Goal: Ask a question

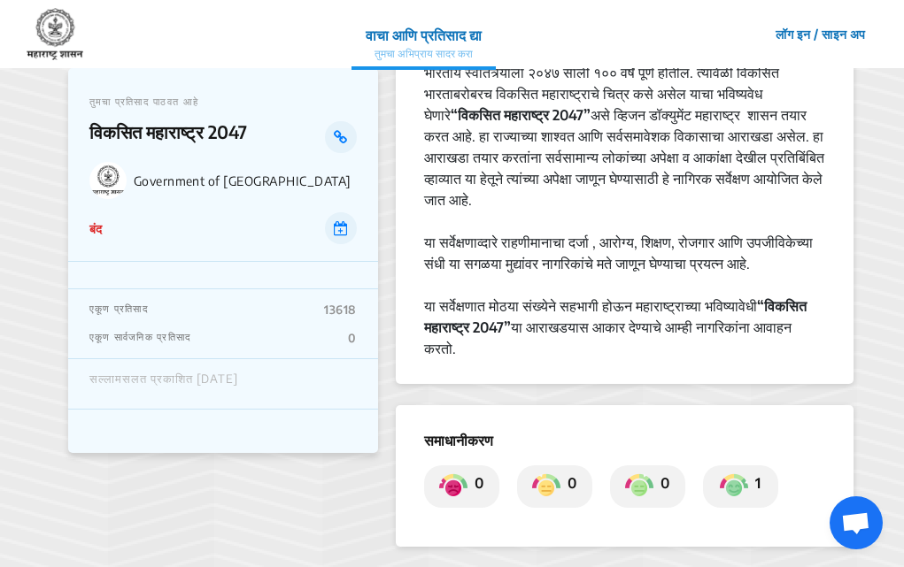
scroll to position [266, 0]
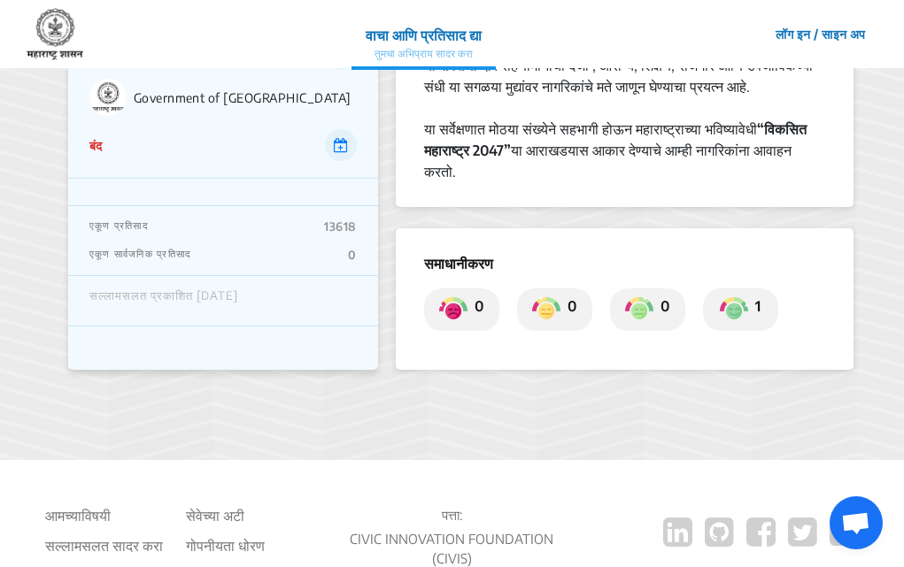
click at [346, 234] on p "13618" at bounding box center [340, 227] width 32 height 14
click at [758, 324] on p "1" at bounding box center [754, 310] width 12 height 28
click at [744, 324] on img at bounding box center [734, 310] width 28 height 28
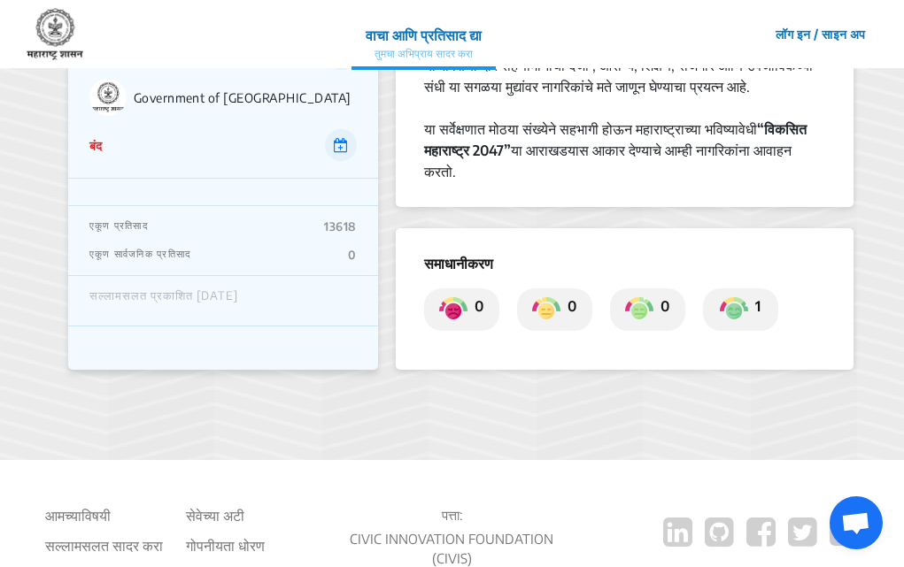
click at [744, 324] on img at bounding box center [734, 310] width 28 height 28
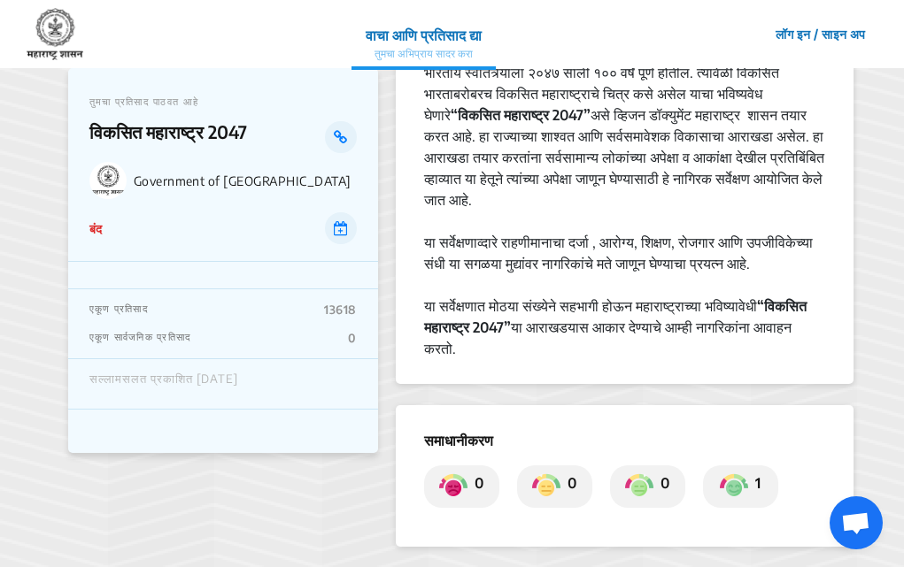
scroll to position [0, 0]
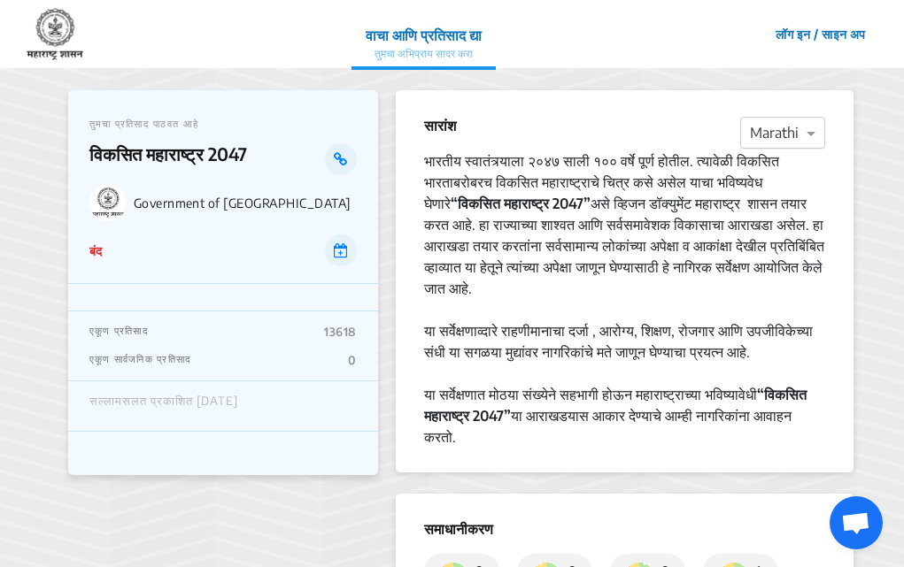
click at [762, 130] on div at bounding box center [782, 133] width 83 height 23
drag, startPoint x: 769, startPoint y: 167, endPoint x: 659, endPoint y: 145, distance: 112.8
click at [659, 145] on div "सारांश × Marathi English Hindi Marathi" at bounding box center [625, 132] width 402 height 35
click at [515, 189] on div "भारतीय स्वातंत्र्याला २०४७ साली १०० वर्षे पूर्ण होतील. त्यावेळी विकसित भारताबरो…" at bounding box center [625, 224] width 402 height 149
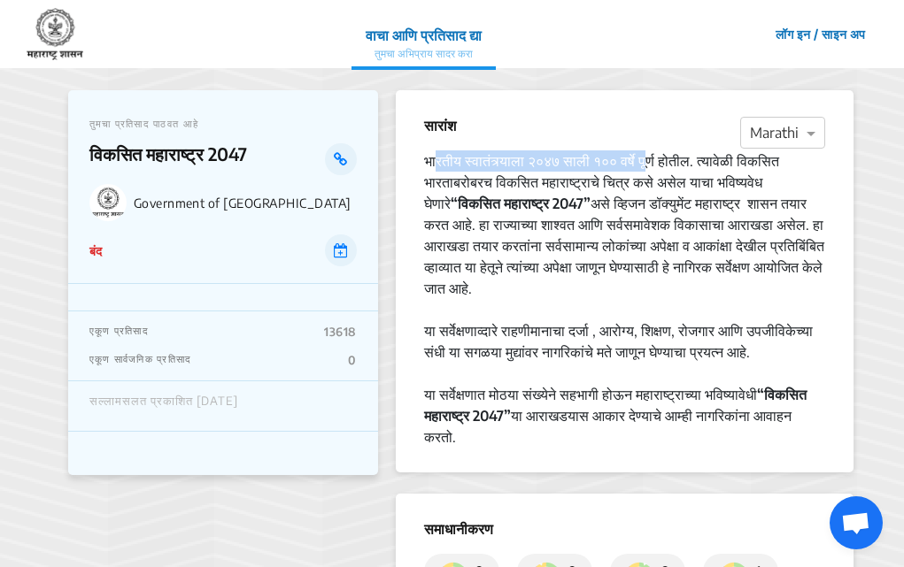
drag, startPoint x: 431, startPoint y: 167, endPoint x: 650, endPoint y: 168, distance: 218.6
click at [650, 168] on div "भारतीय स्वातंत्र्याला २०४७ साली १०० वर्षे पूर्ण होतील. त्यावेळी विकसित भारताबरो…" at bounding box center [625, 224] width 402 height 149
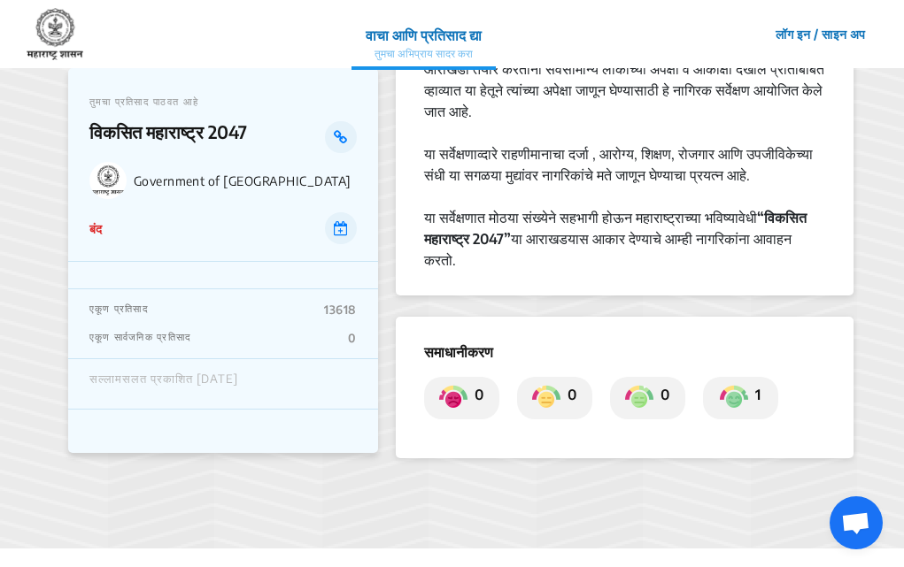
scroll to position [354, 0]
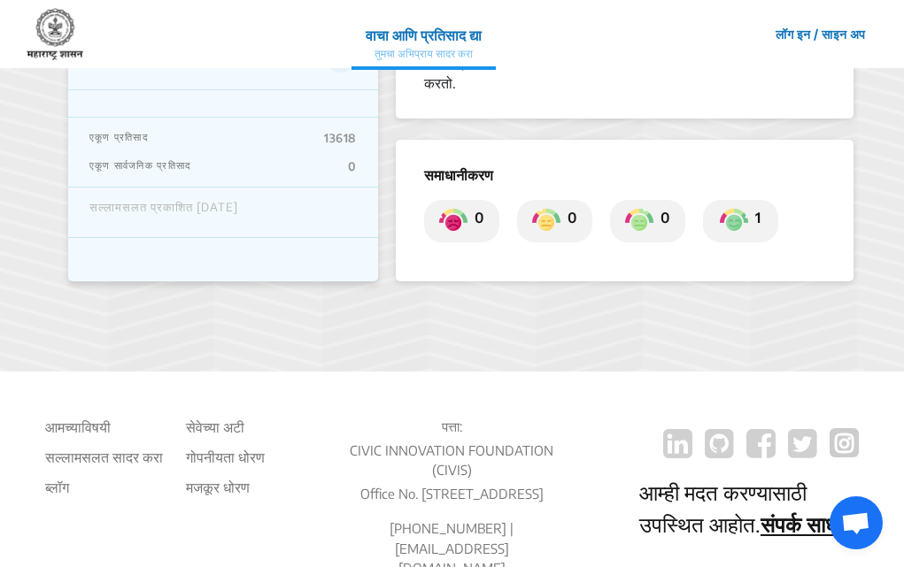
click at [745, 235] on img at bounding box center [734, 221] width 28 height 28
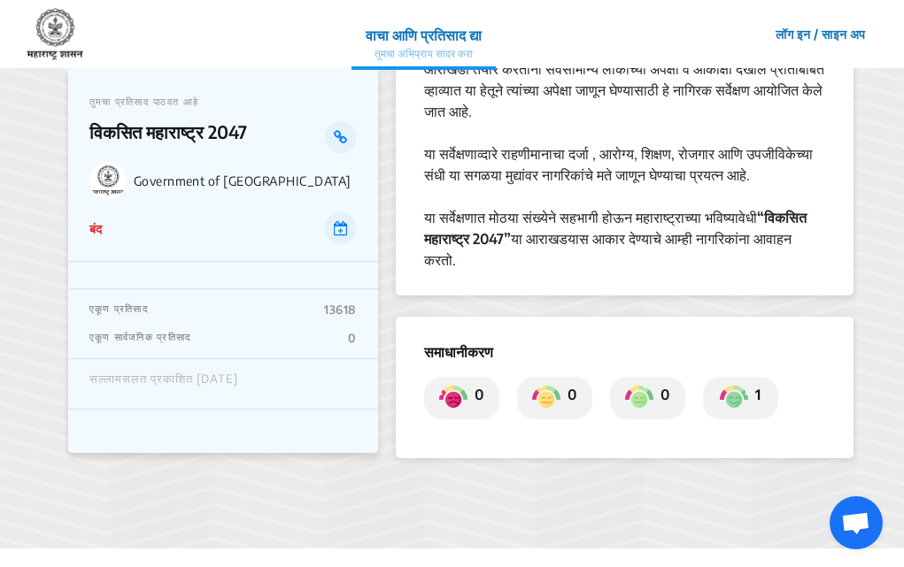
scroll to position [0, 0]
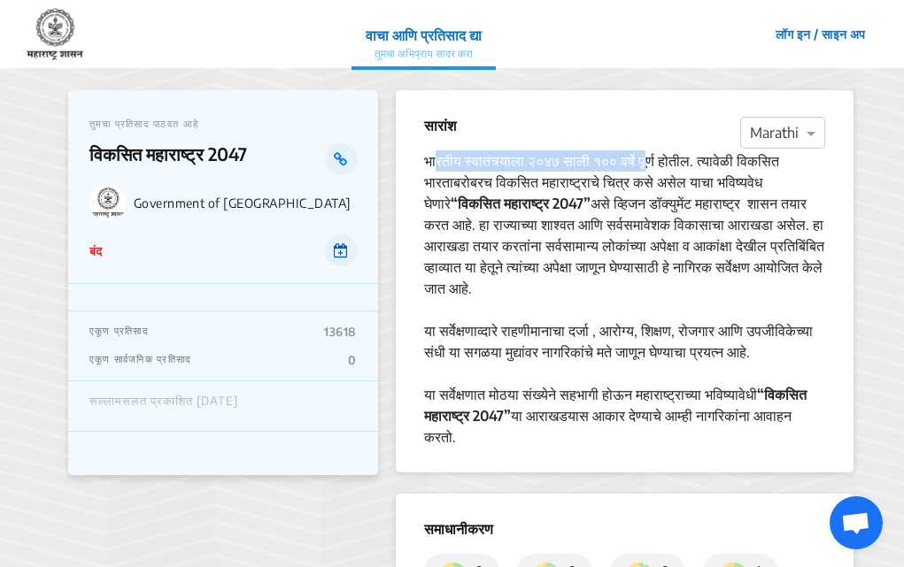
click at [343, 244] on icon at bounding box center [341, 250] width 14 height 14
click at [788, 32] on button "लॉग इन / साइन अप" at bounding box center [820, 33] width 113 height 27
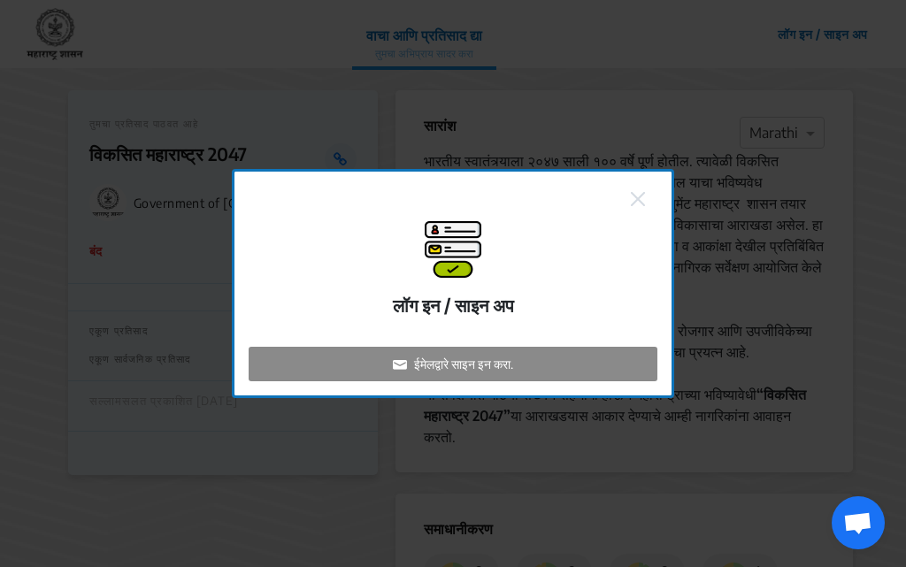
click at [644, 182] on div "लॉग इन / साइन अप ईमेलद्वारे साइन इन करा." at bounding box center [453, 284] width 437 height 224
click at [638, 196] on img at bounding box center [638, 199] width 14 height 14
